Goal: Find specific page/section: Find specific page/section

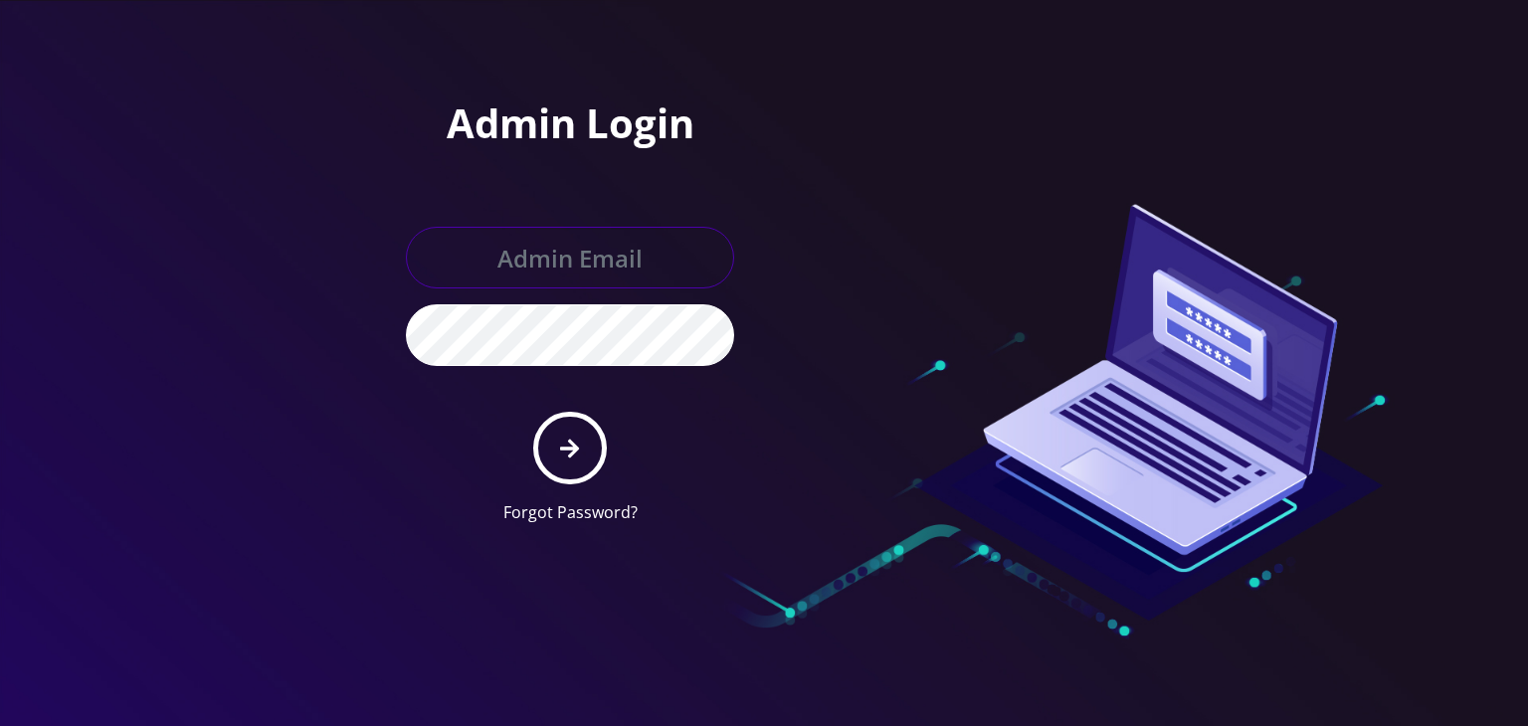
type input "[PERSON_NAME][EMAIL_ADDRESS][DOMAIN_NAME]"
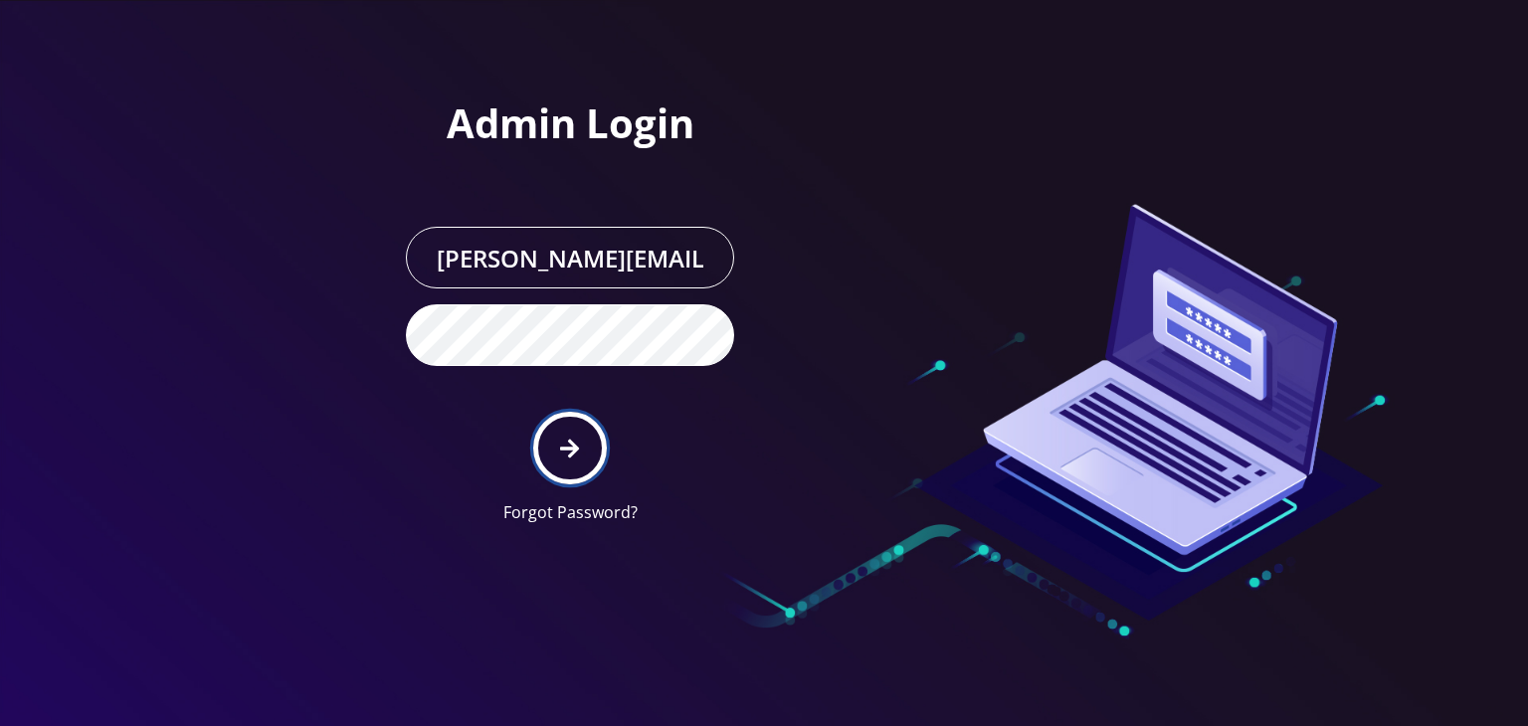
click at [578, 442] on icon "submit" at bounding box center [569, 449] width 19 height 22
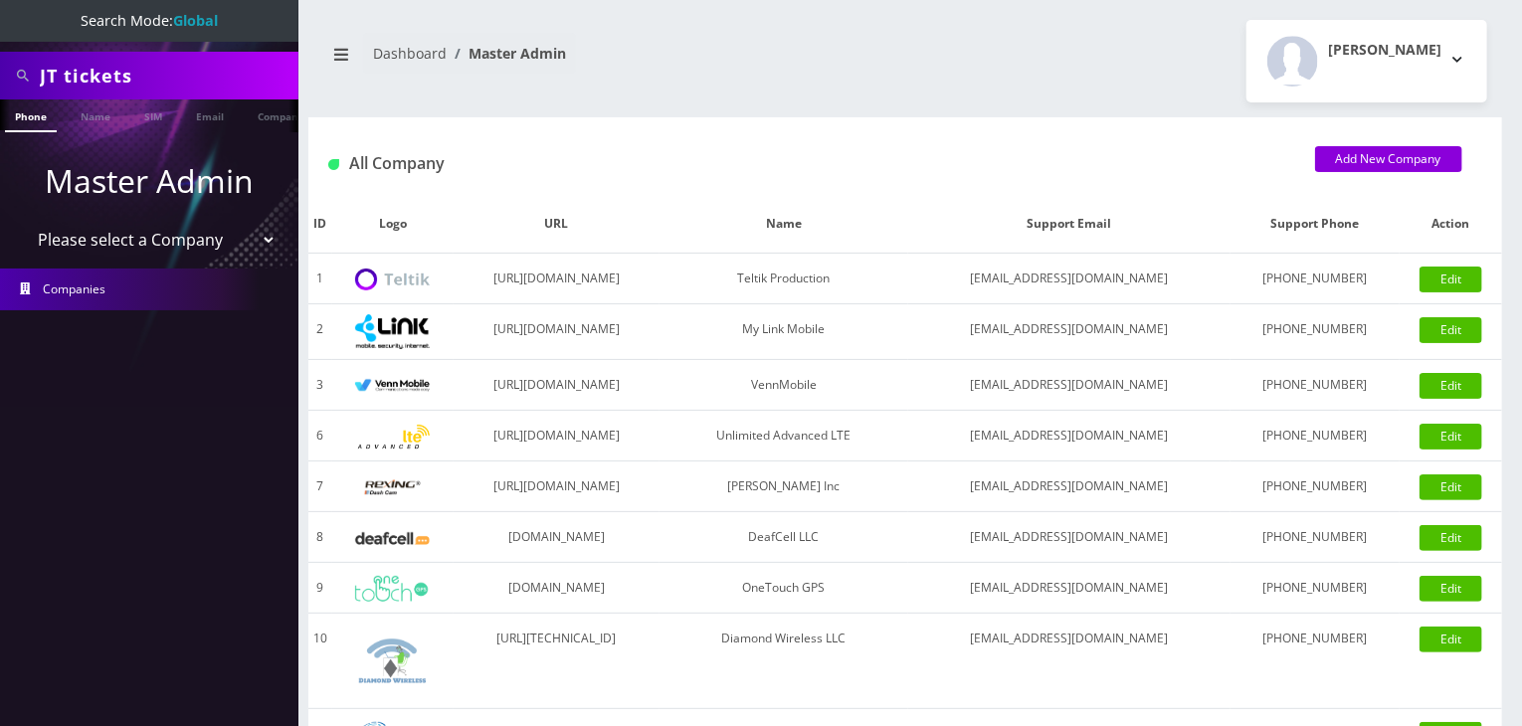
click at [184, 250] on select "Please select a Company Teltik Production My Link Mobile VennMobile Unlimited A…" at bounding box center [150, 240] width 254 height 38
select select "13"
click at [23, 221] on select "Please select a Company Teltik Production My Link Mobile VennMobile Unlimited A…" at bounding box center [150, 240] width 254 height 38
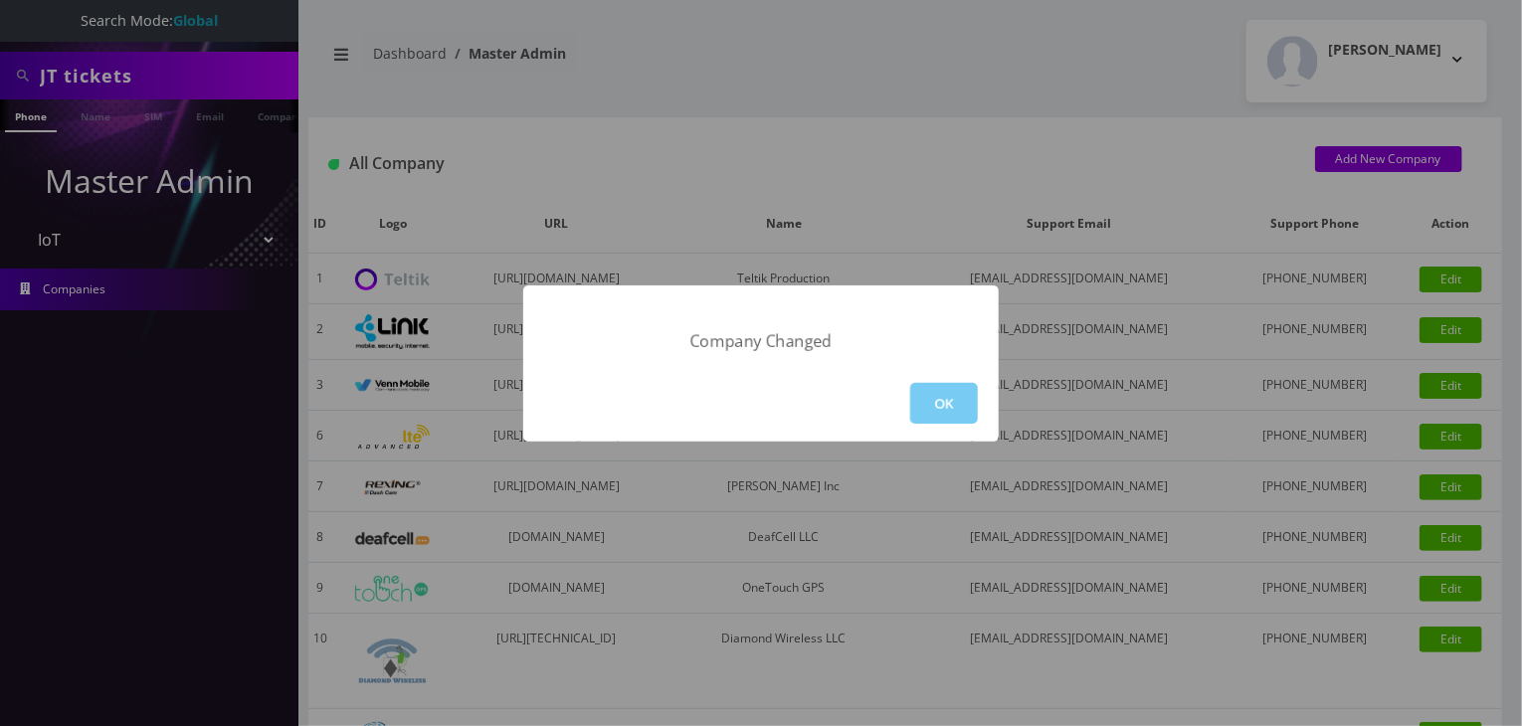
click at [948, 409] on button "OK" at bounding box center [944, 403] width 68 height 41
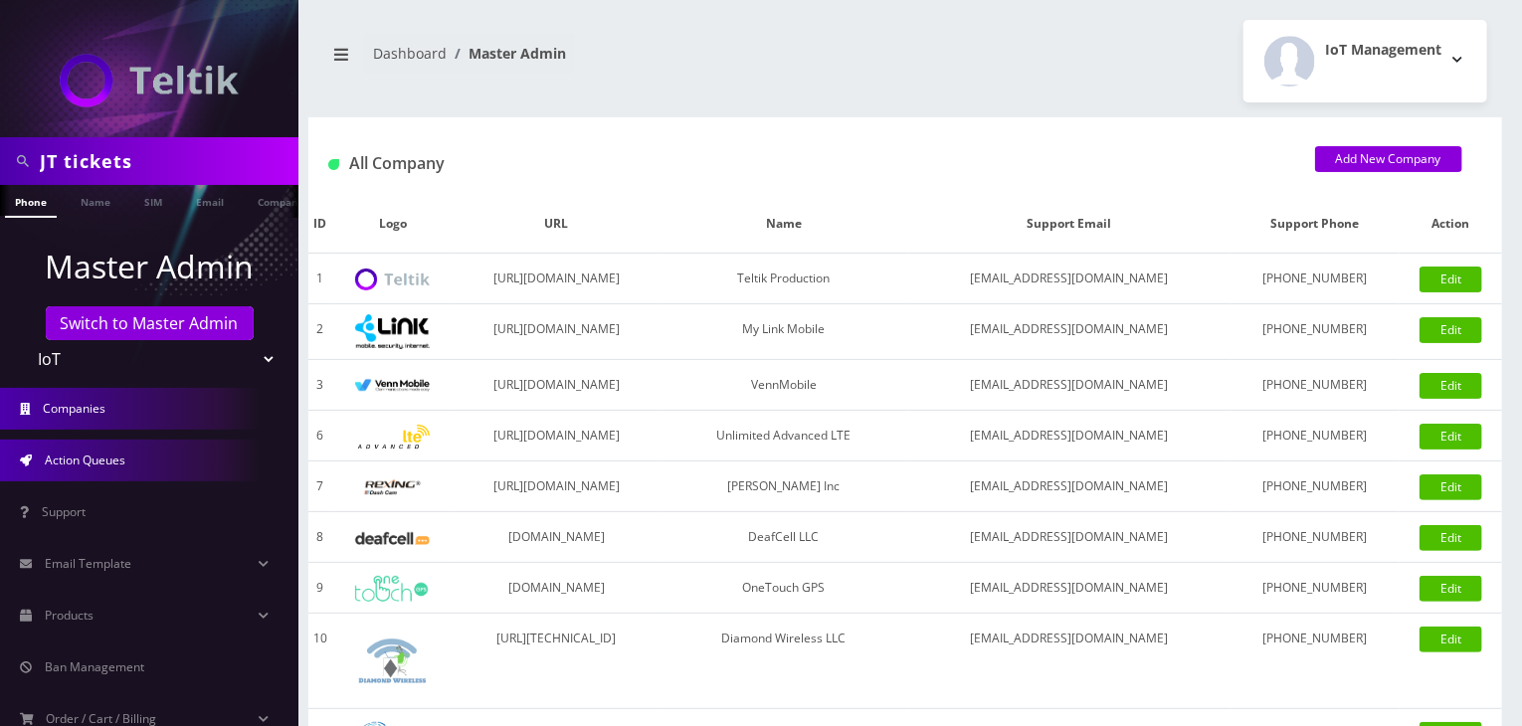
click at [95, 474] on link "Action Queues" at bounding box center [149, 461] width 298 height 42
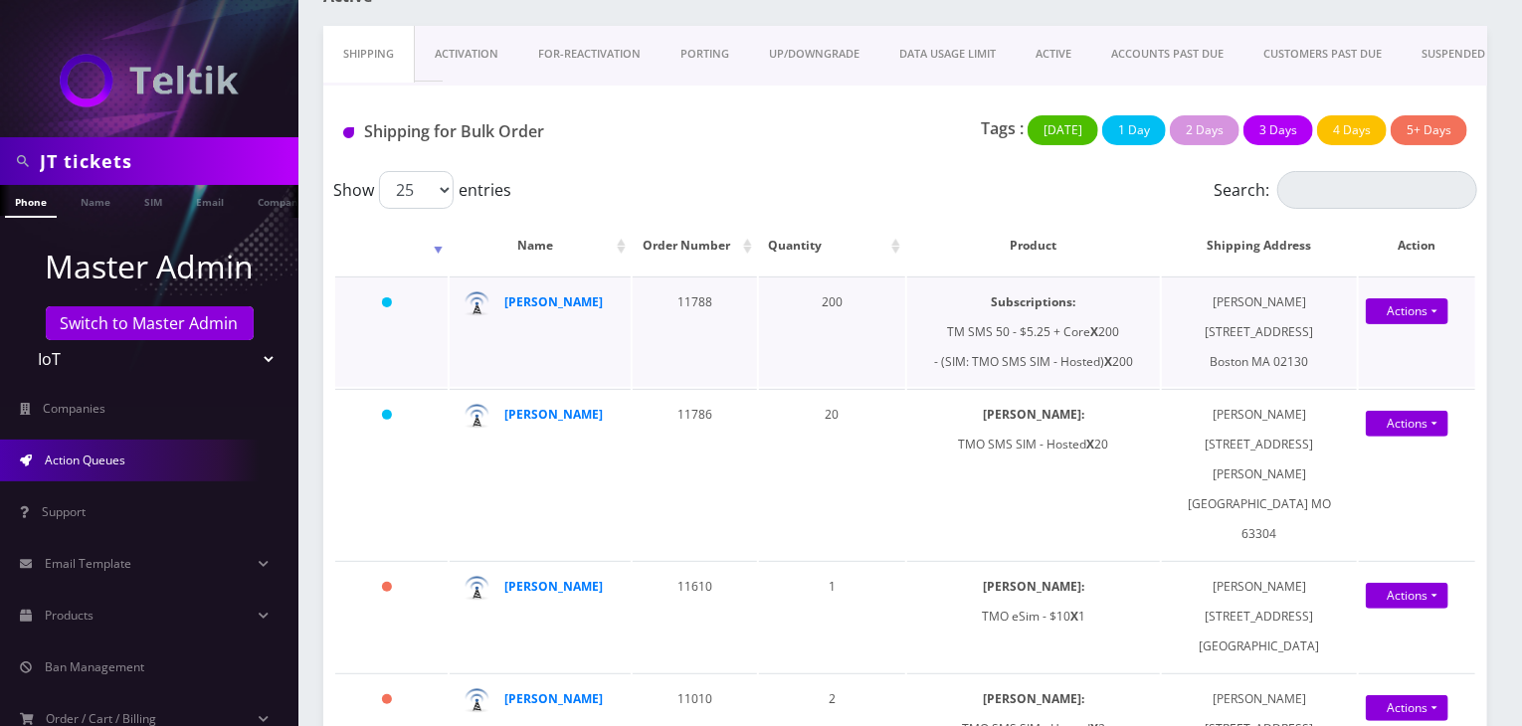
scroll to position [165, 0]
